Goal: Information Seeking & Learning: Learn about a topic

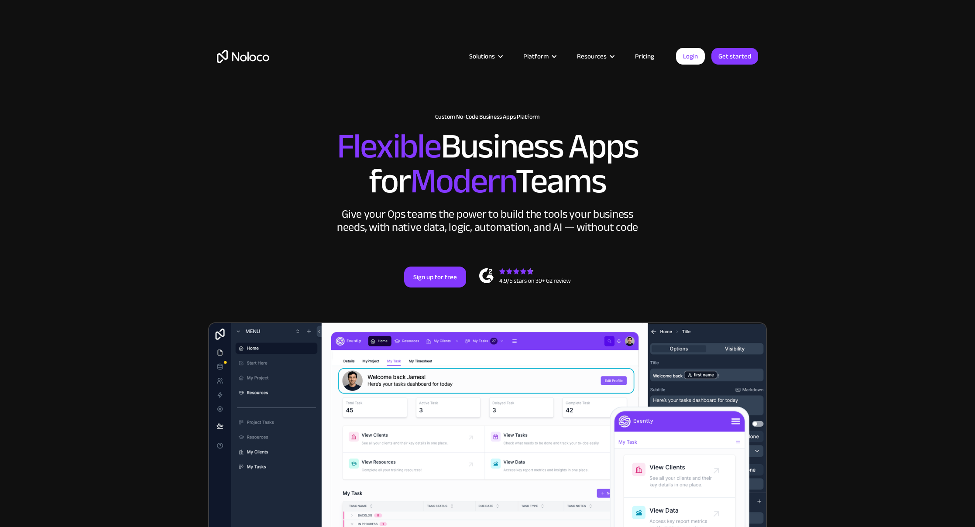
click at [648, 55] on link "Pricing" at bounding box center [644, 56] width 41 height 11
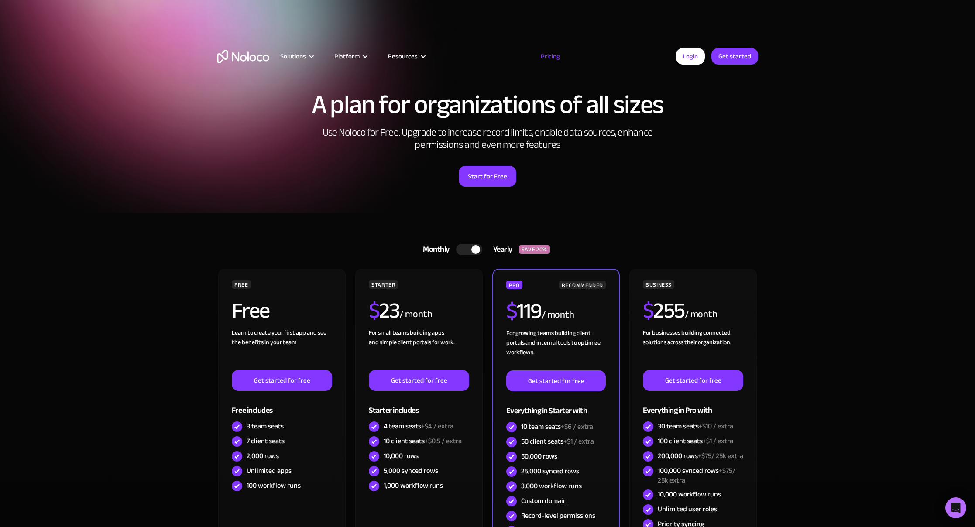
click at [254, 58] on img "home" at bounding box center [243, 57] width 52 height 14
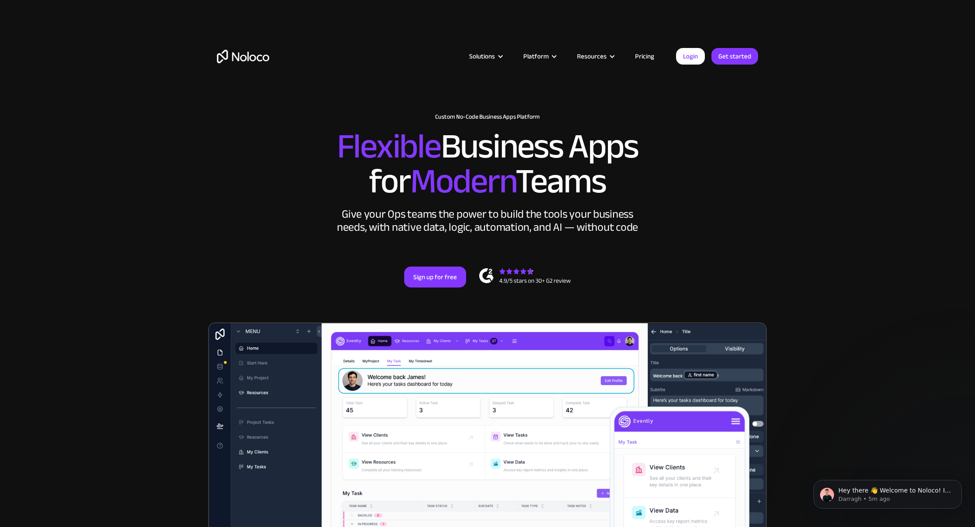
click at [859, 52] on div "Solutions Use Cases Business Types Project Management Keep track of customers, …" at bounding box center [487, 49] width 975 height 99
